Goal: Task Accomplishment & Management: Manage account settings

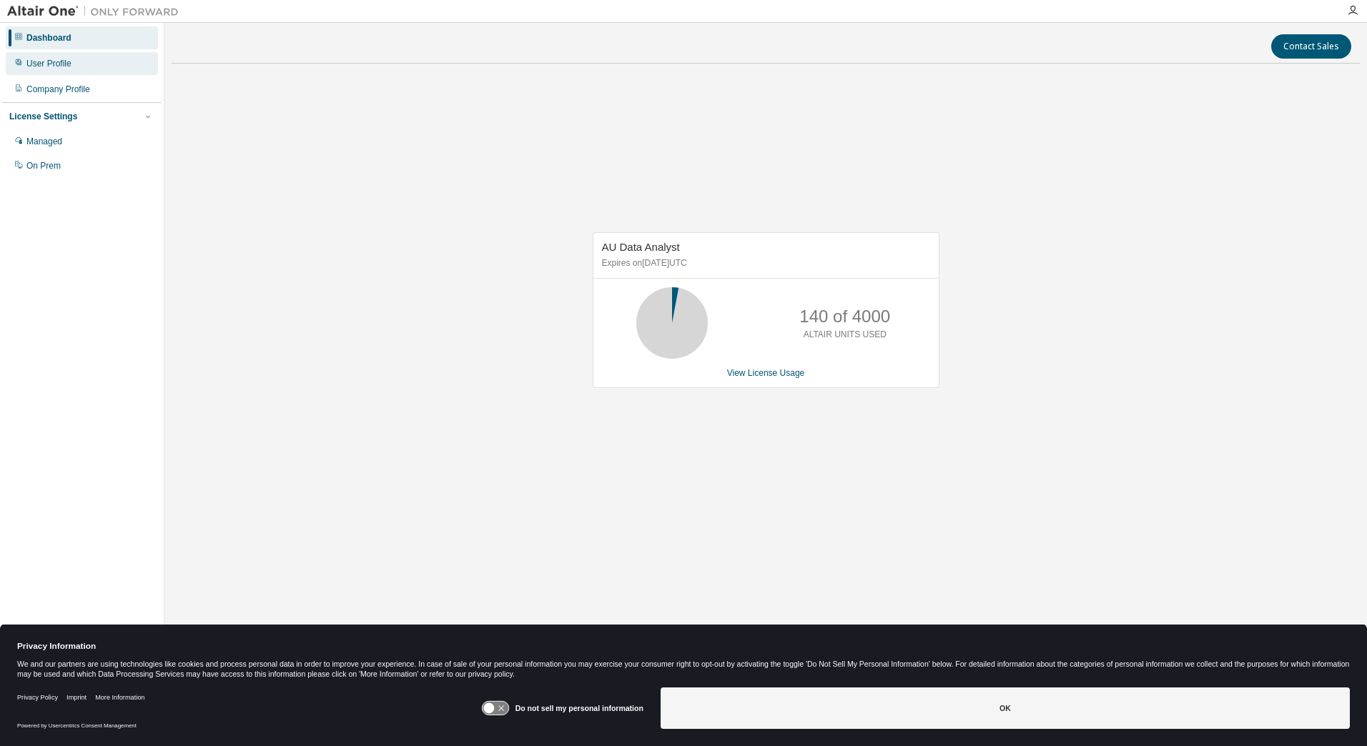
click at [51, 64] on div "User Profile" at bounding box center [48, 63] width 45 height 11
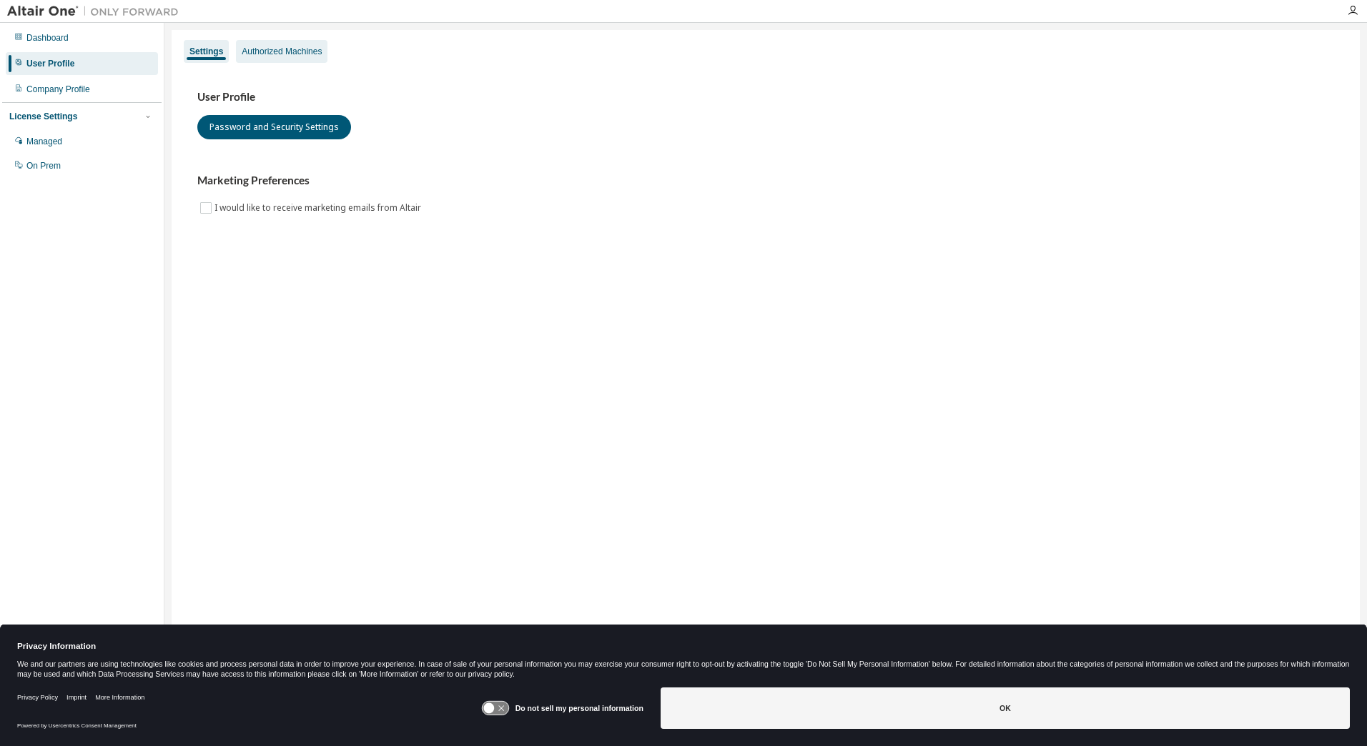
click at [284, 51] on div "Authorized Machines" at bounding box center [282, 51] width 80 height 11
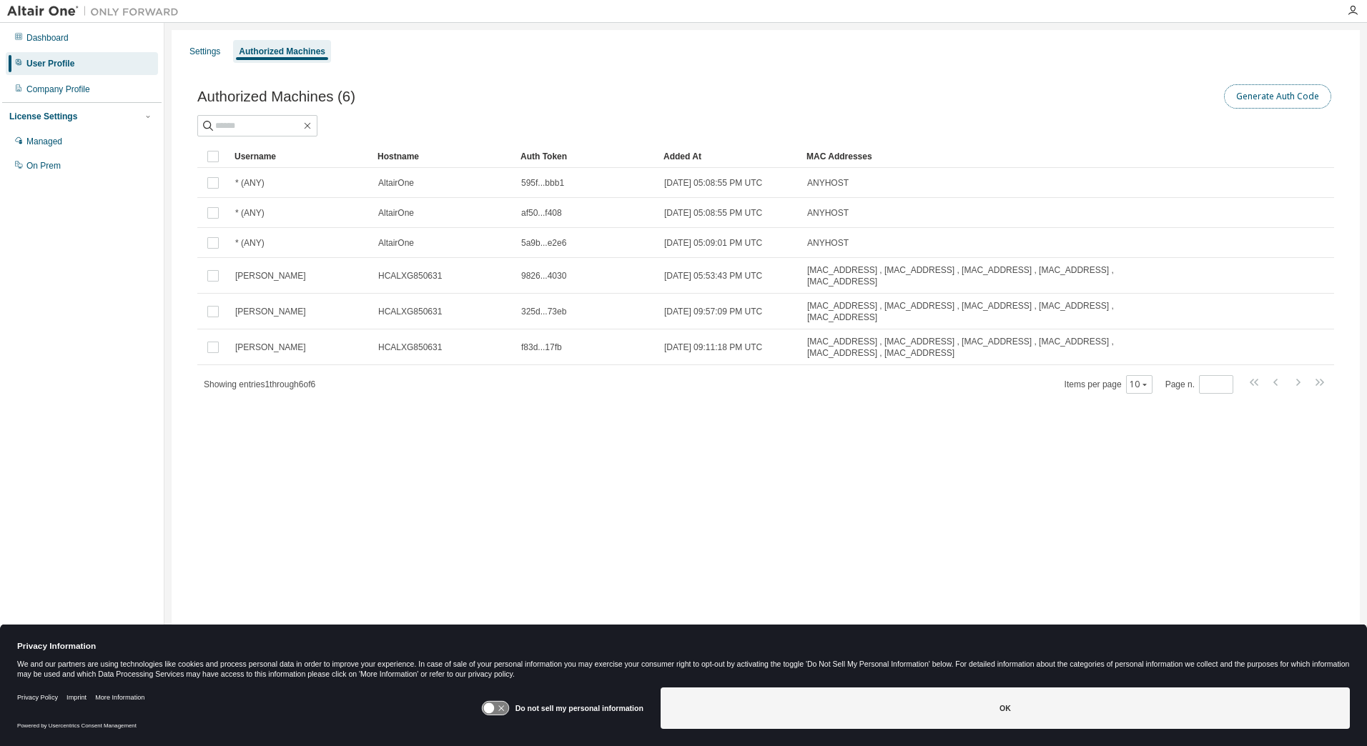
click at [1273, 93] on button "Generate Auth Code" at bounding box center [1277, 96] width 107 height 24
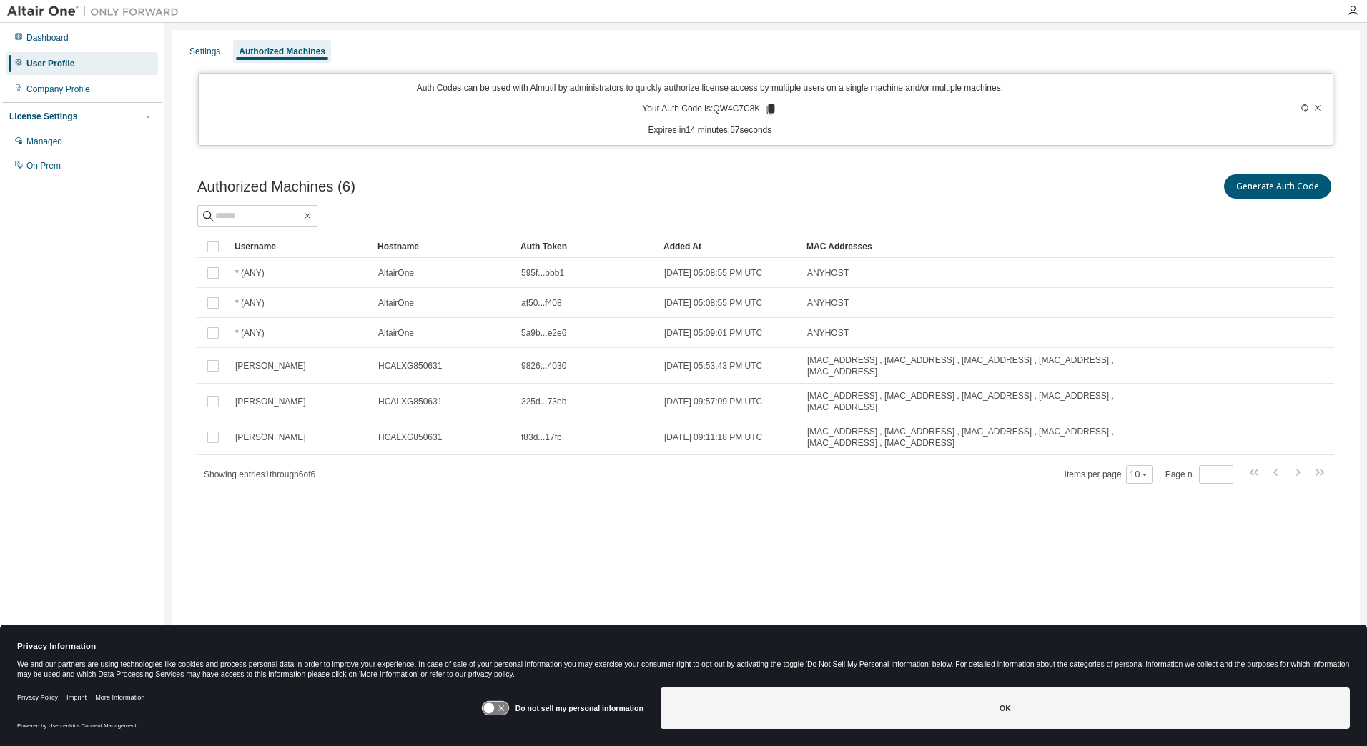
click at [772, 111] on icon at bounding box center [771, 109] width 8 height 10
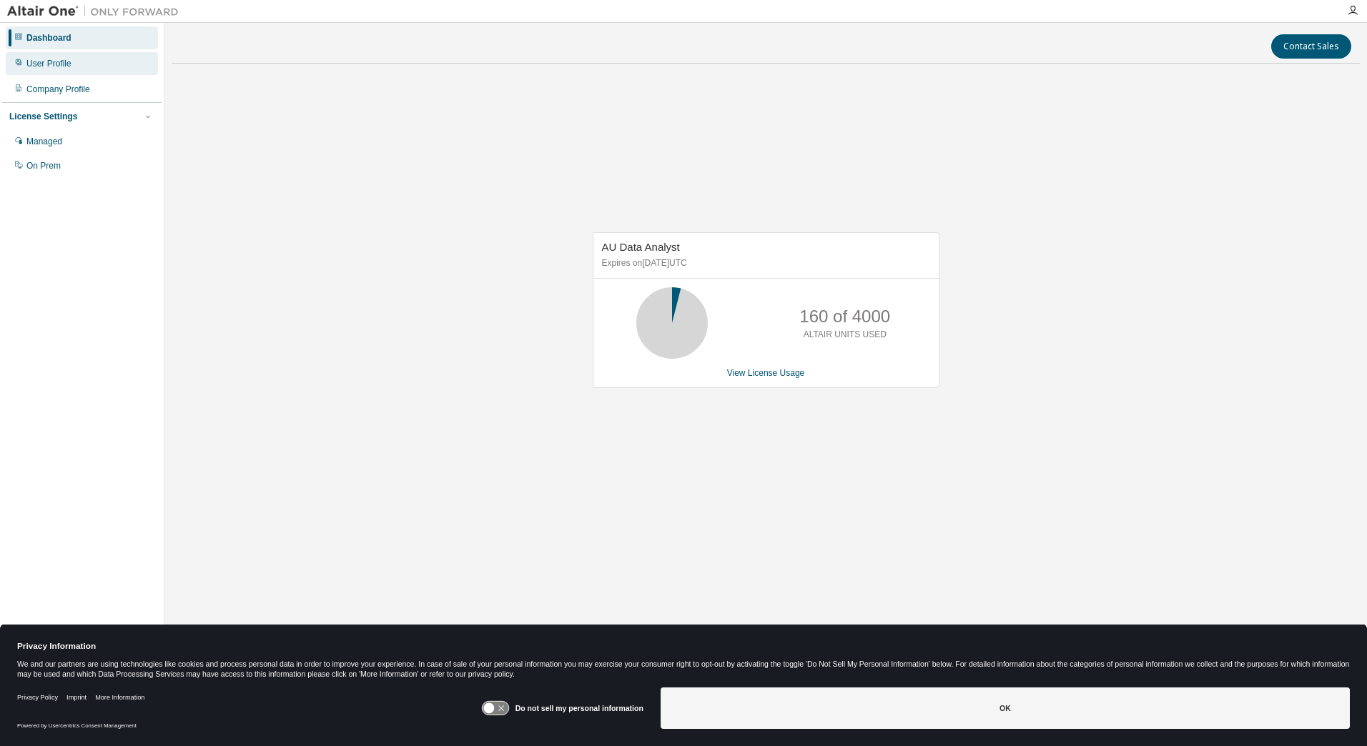
click at [54, 62] on div "User Profile" at bounding box center [48, 63] width 45 height 11
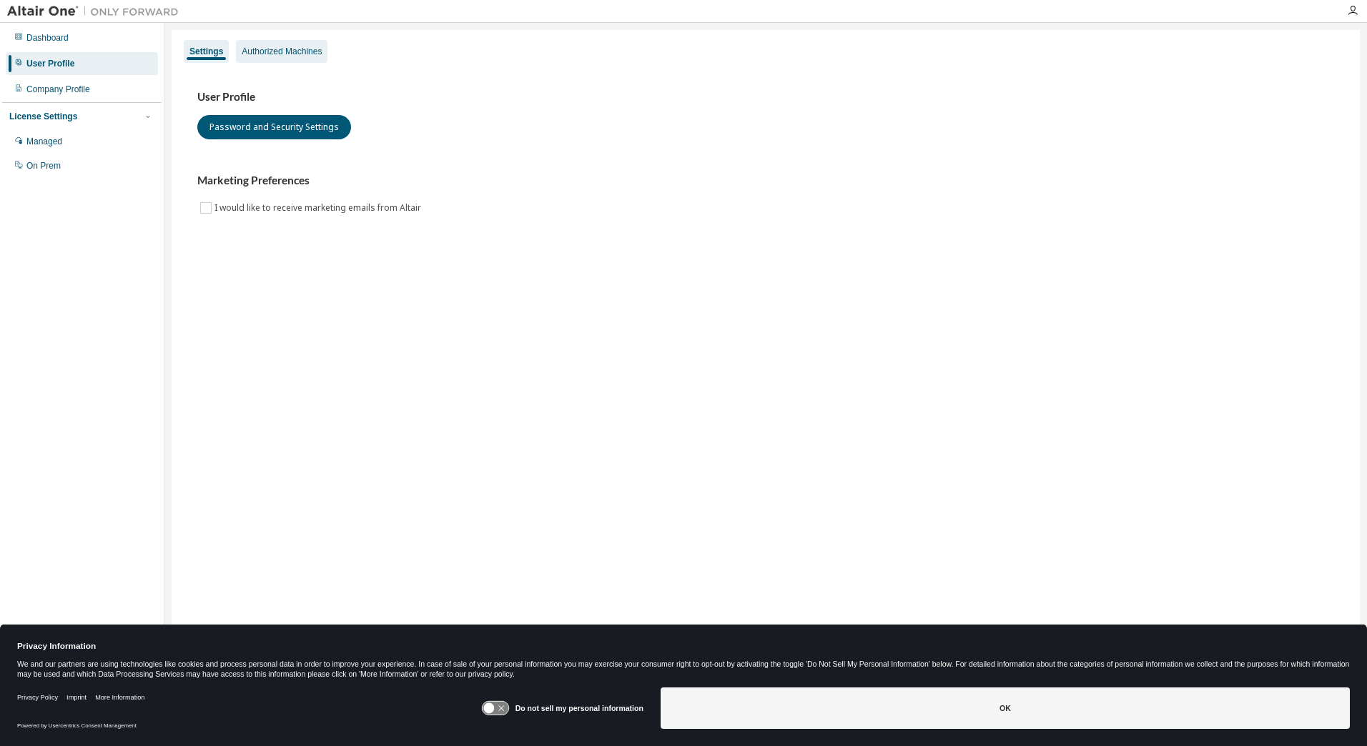
click at [268, 53] on div "Authorized Machines" at bounding box center [282, 51] width 80 height 11
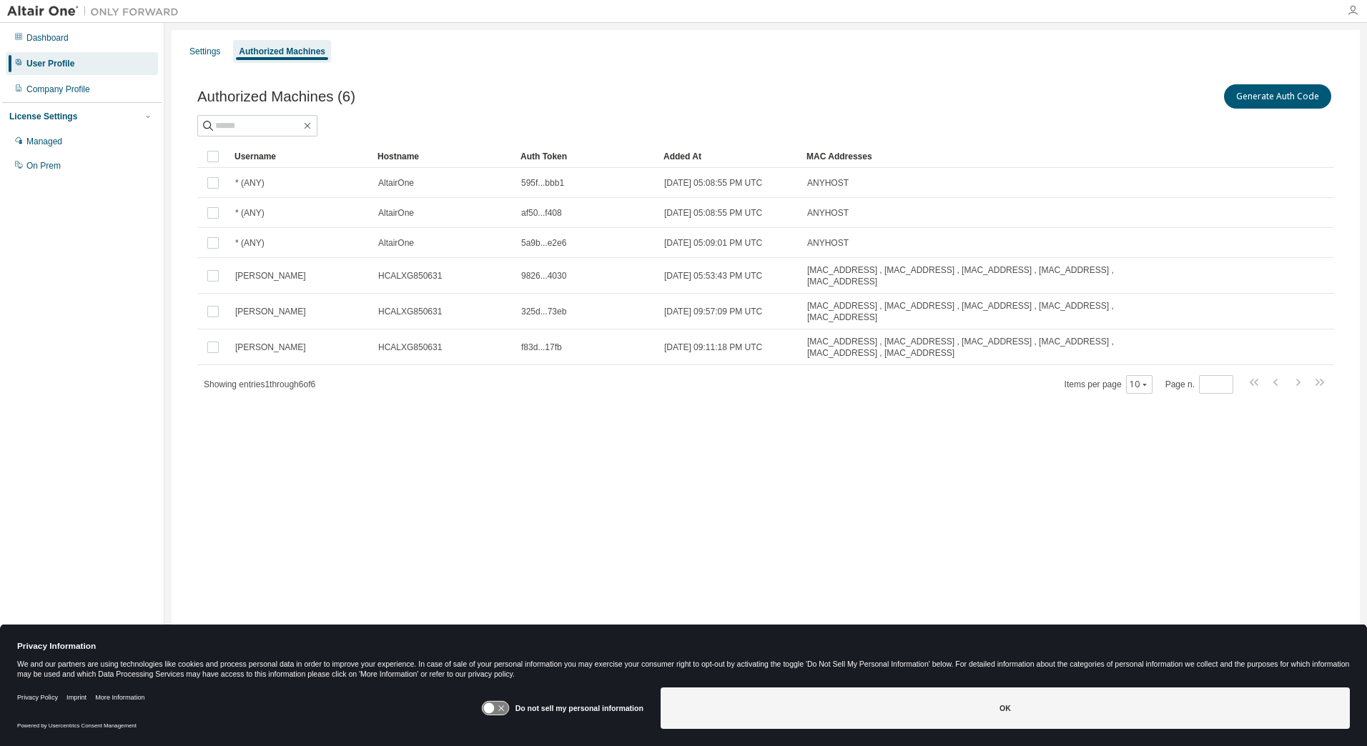
click at [1356, 11] on icon "button" at bounding box center [1352, 10] width 11 height 11
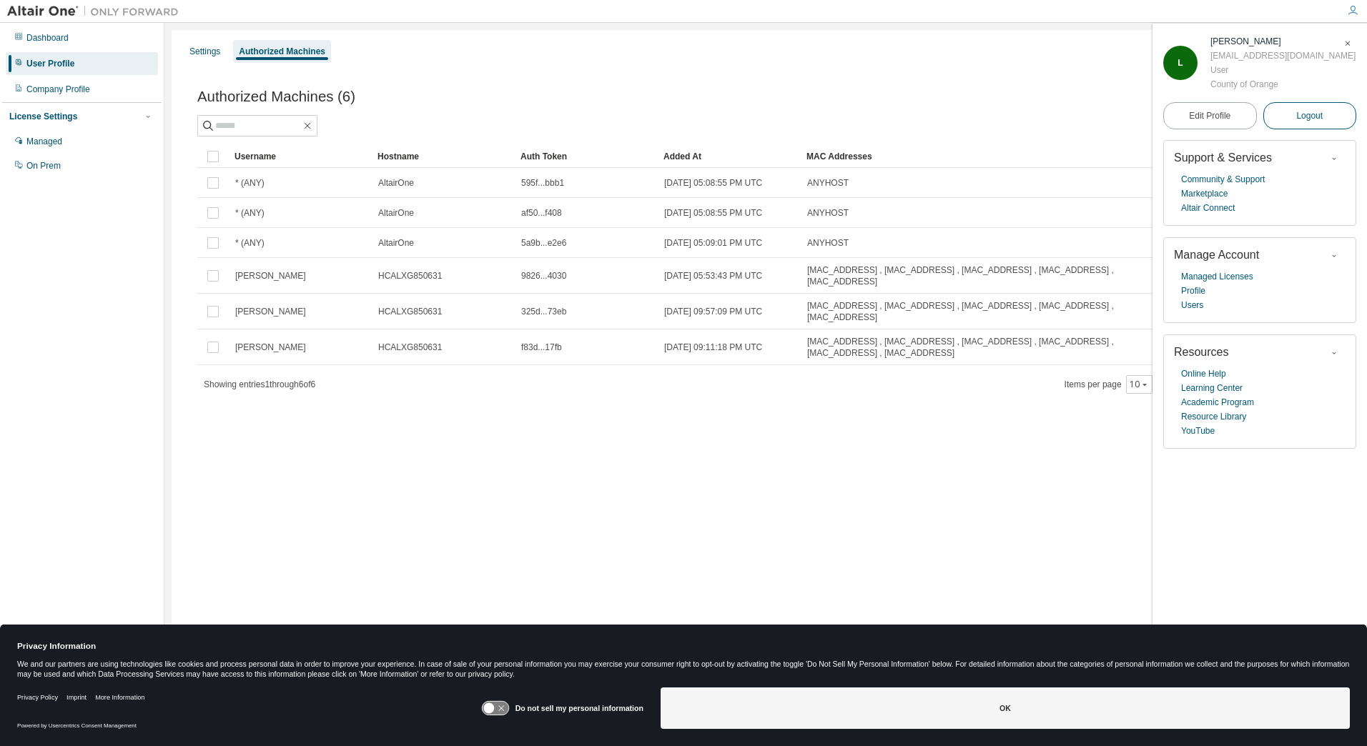
click at [1315, 108] on button "Logout" at bounding box center [1310, 115] width 94 height 27
